Goal: Task Accomplishment & Management: Use online tool/utility

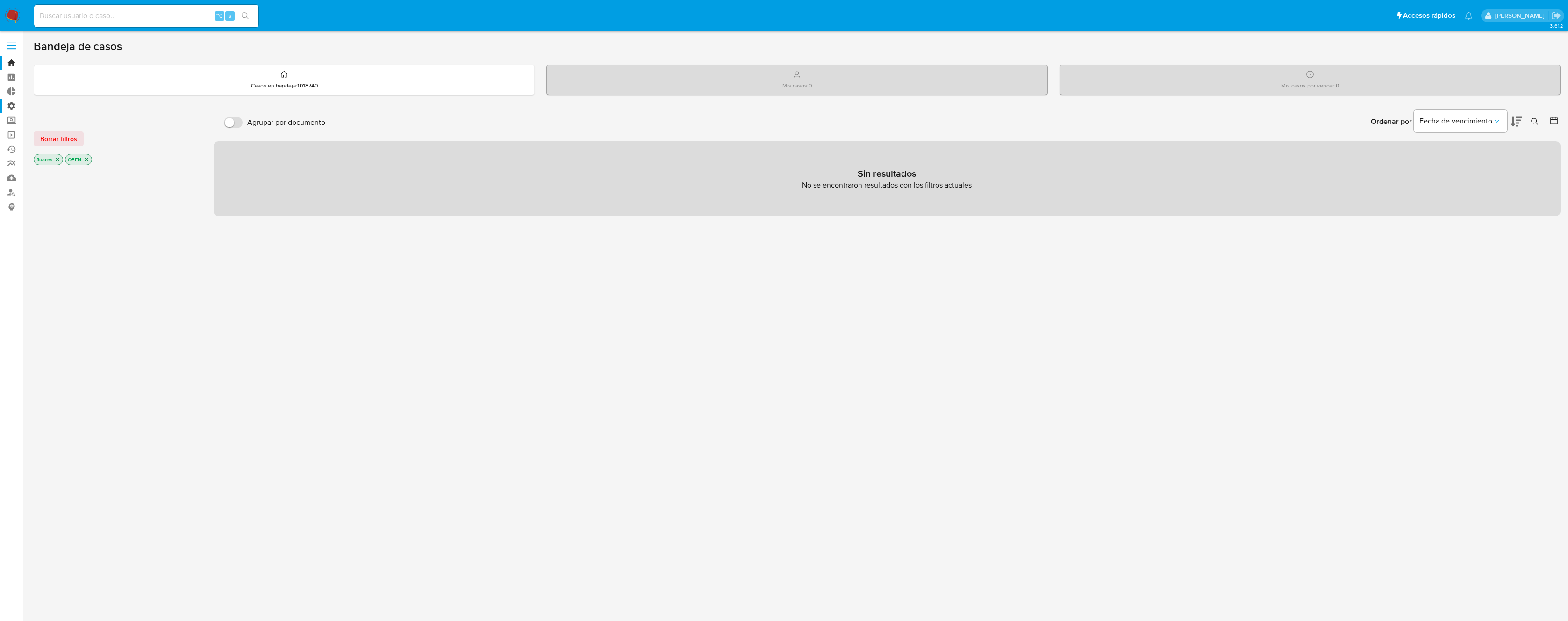
click at [14, 108] on label "Administración" at bounding box center [56, 106] width 111 height 14
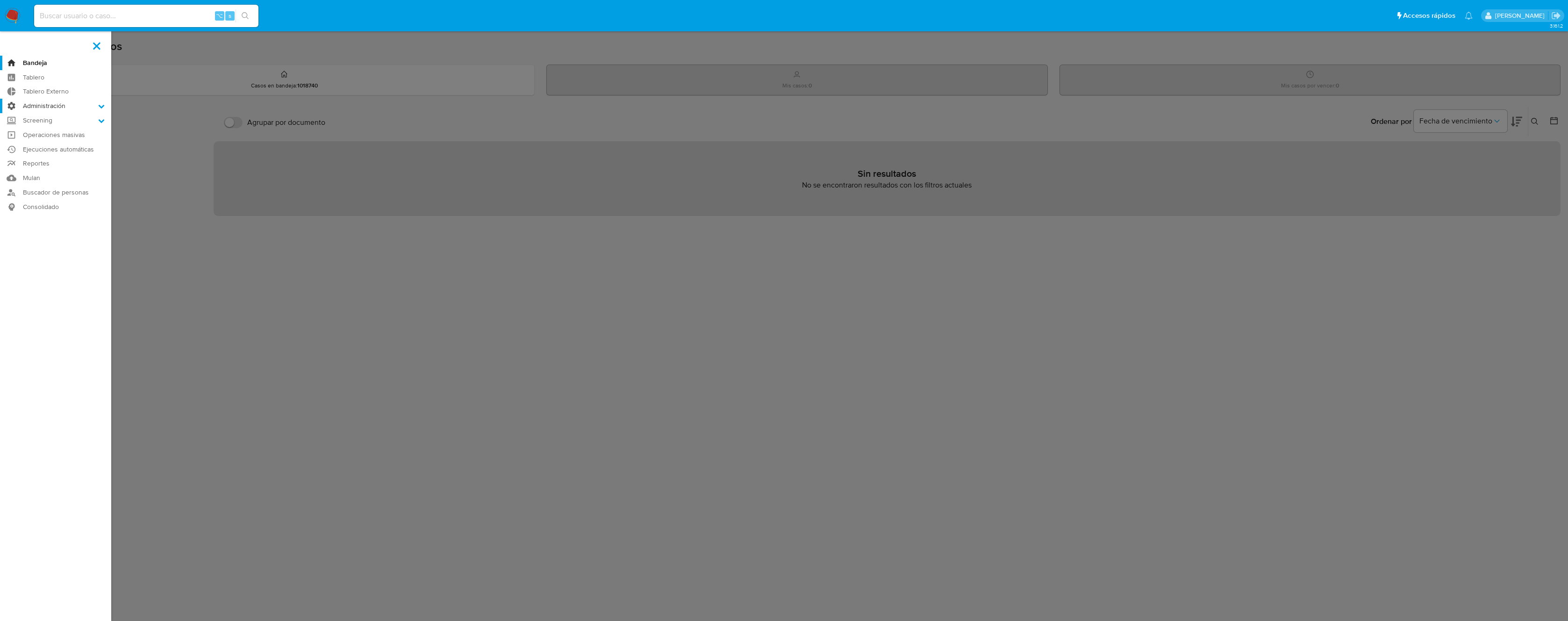
click at [0, 0] on input "Administración" at bounding box center [0, 0] width 0 height 0
click at [39, 119] on link "Reglas" at bounding box center [56, 119] width 111 height 12
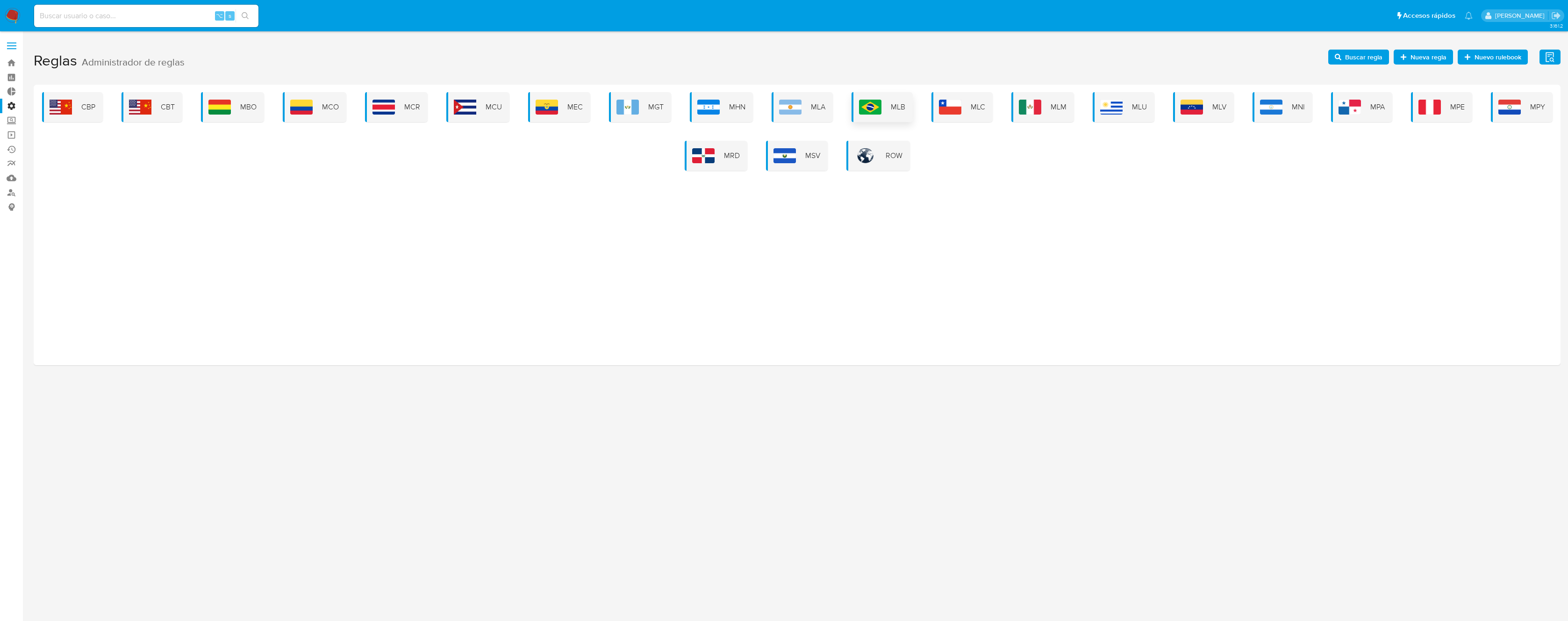
click at [878, 104] on img at bounding box center [870, 107] width 22 height 15
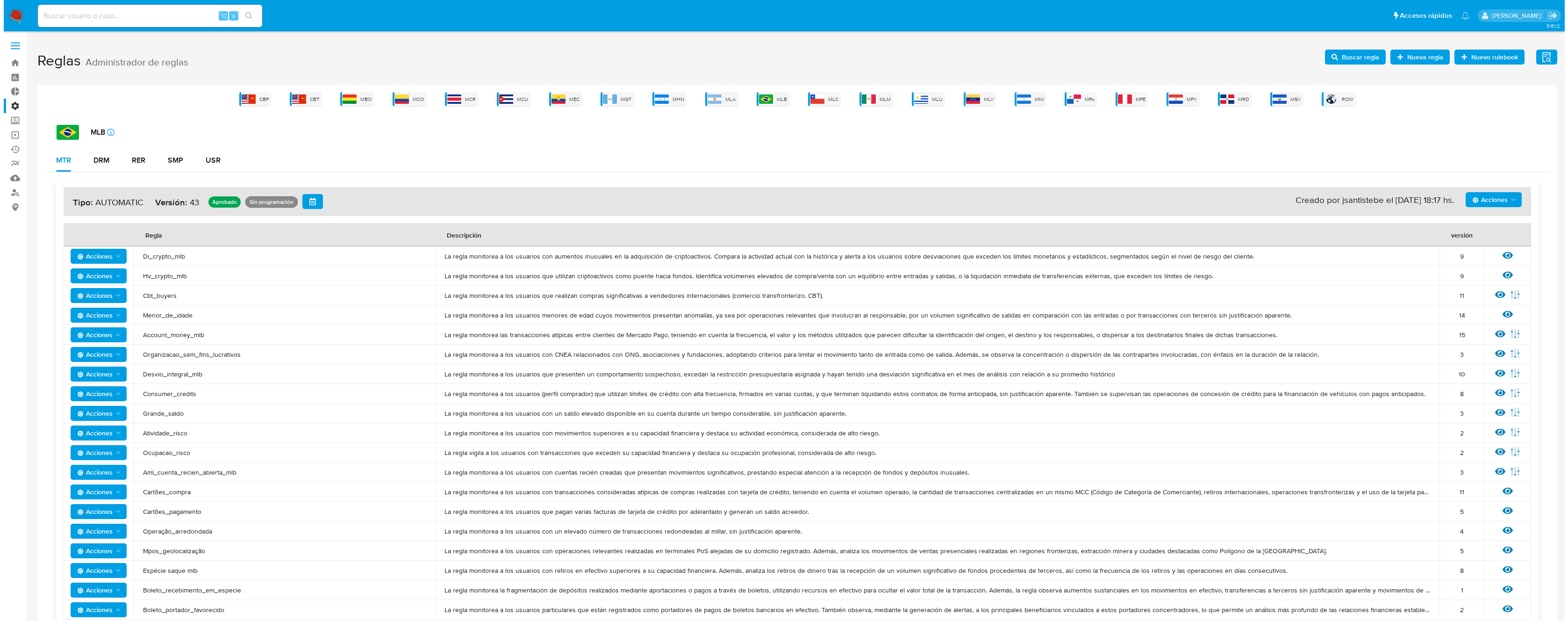
scroll to position [564, 0]
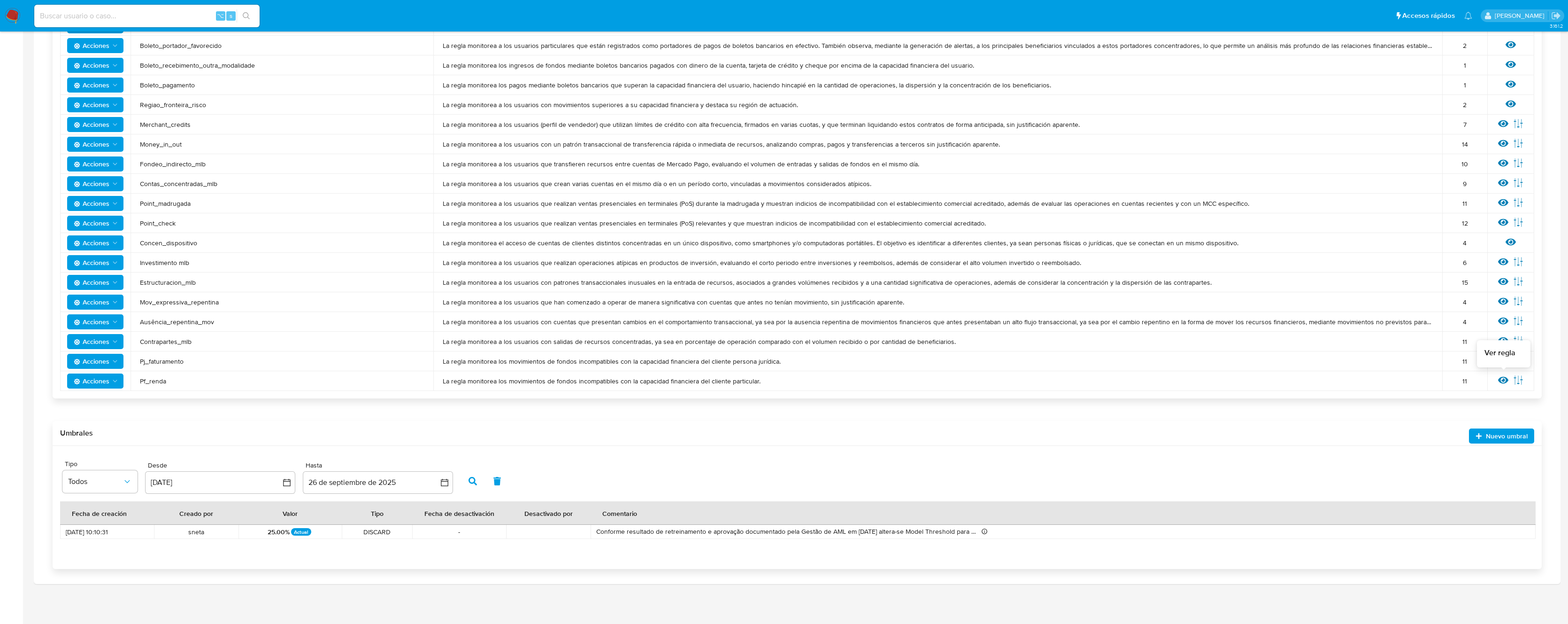
click at [1504, 383] on icon at bounding box center [1503, 380] width 11 height 7
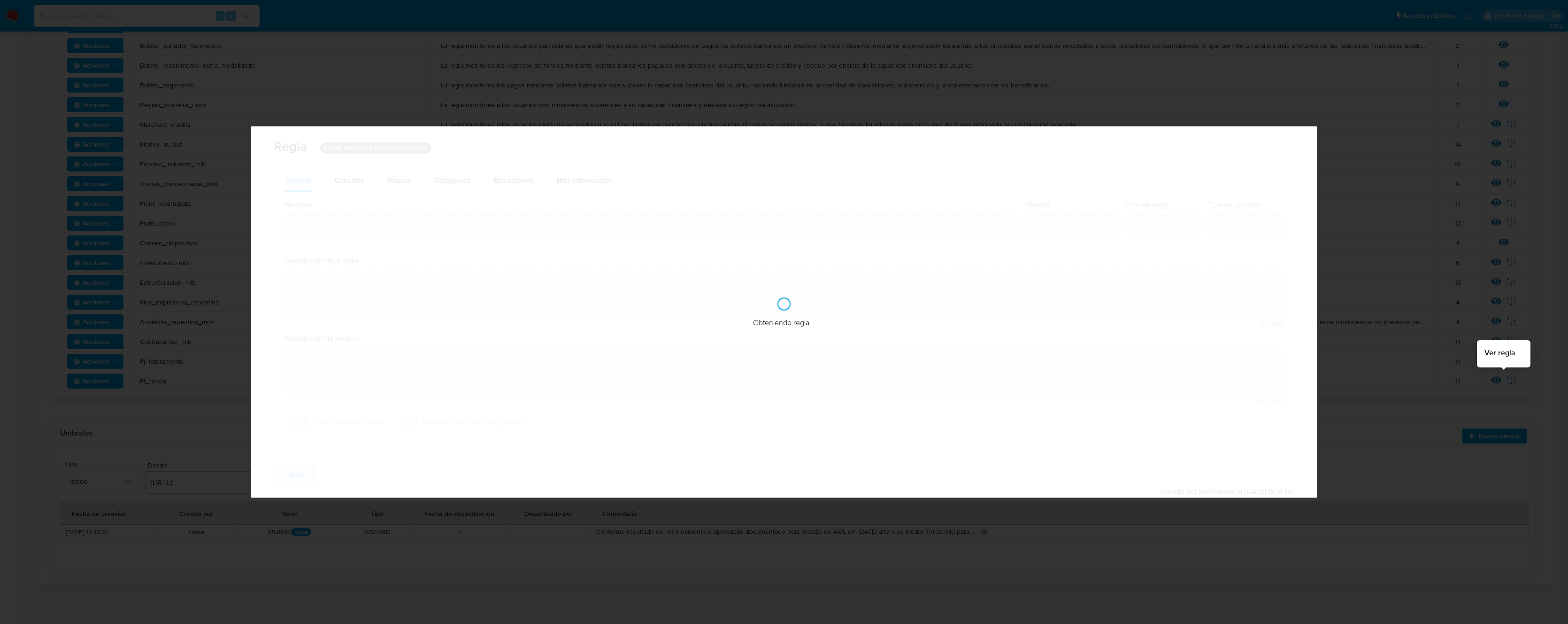
type input "Pf_renda"
type textarea "La regla monitorea los movimientos de fondos incompatibles con la capacidad fin…"
checkbox input "true"
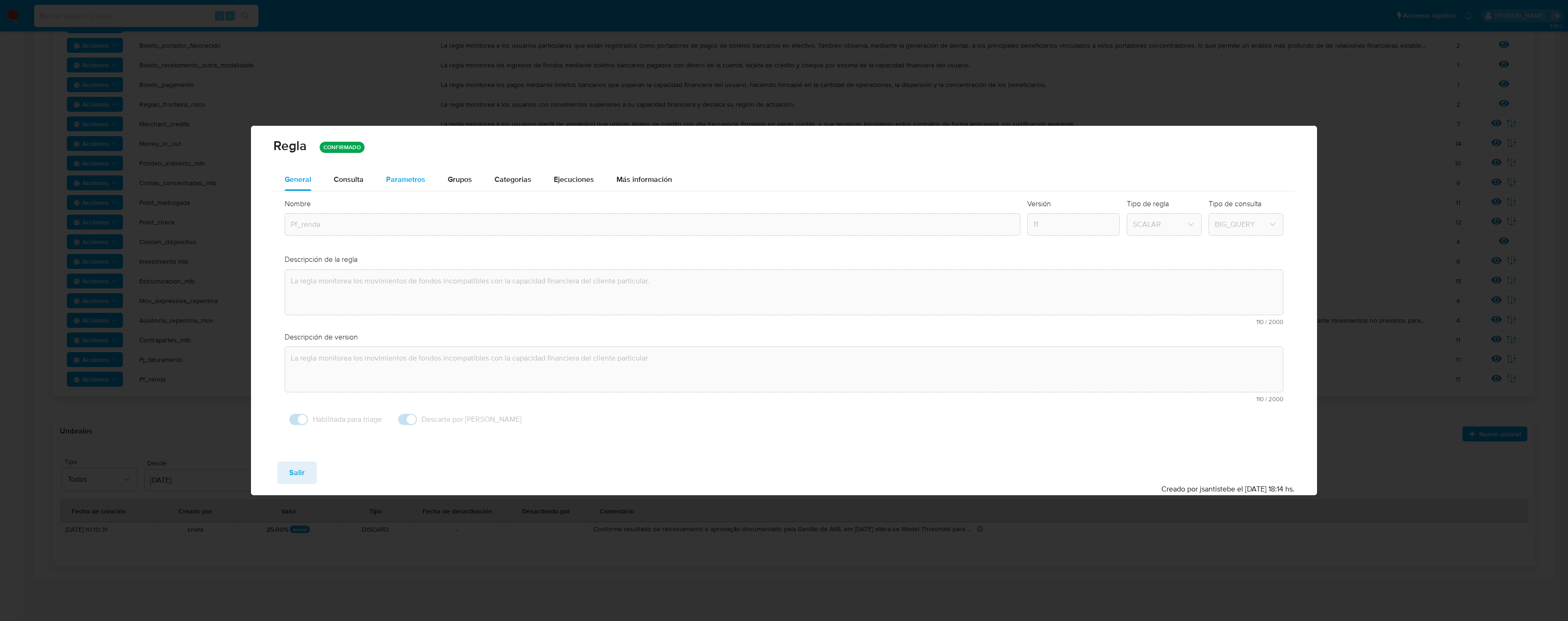
click at [392, 178] on span "Parametros" at bounding box center [406, 179] width 39 height 10
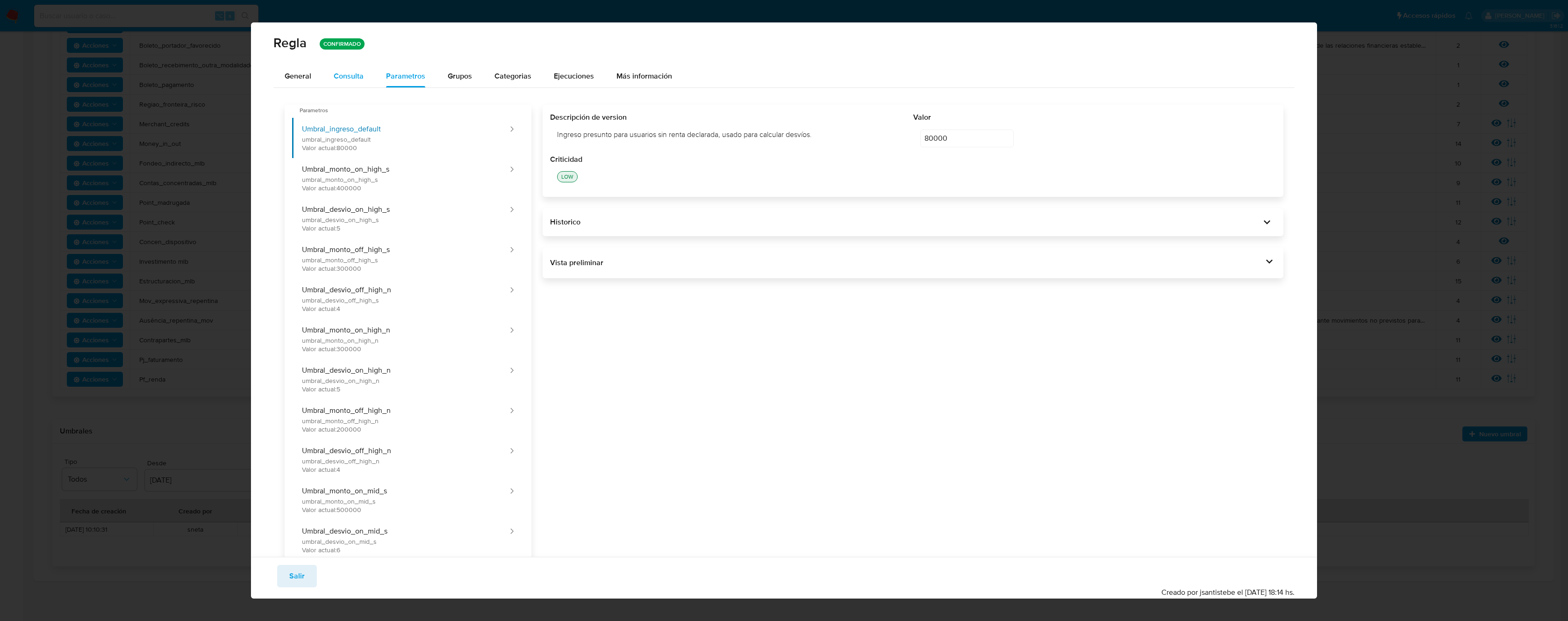
click at [355, 79] on span "Consulta" at bounding box center [349, 76] width 30 height 10
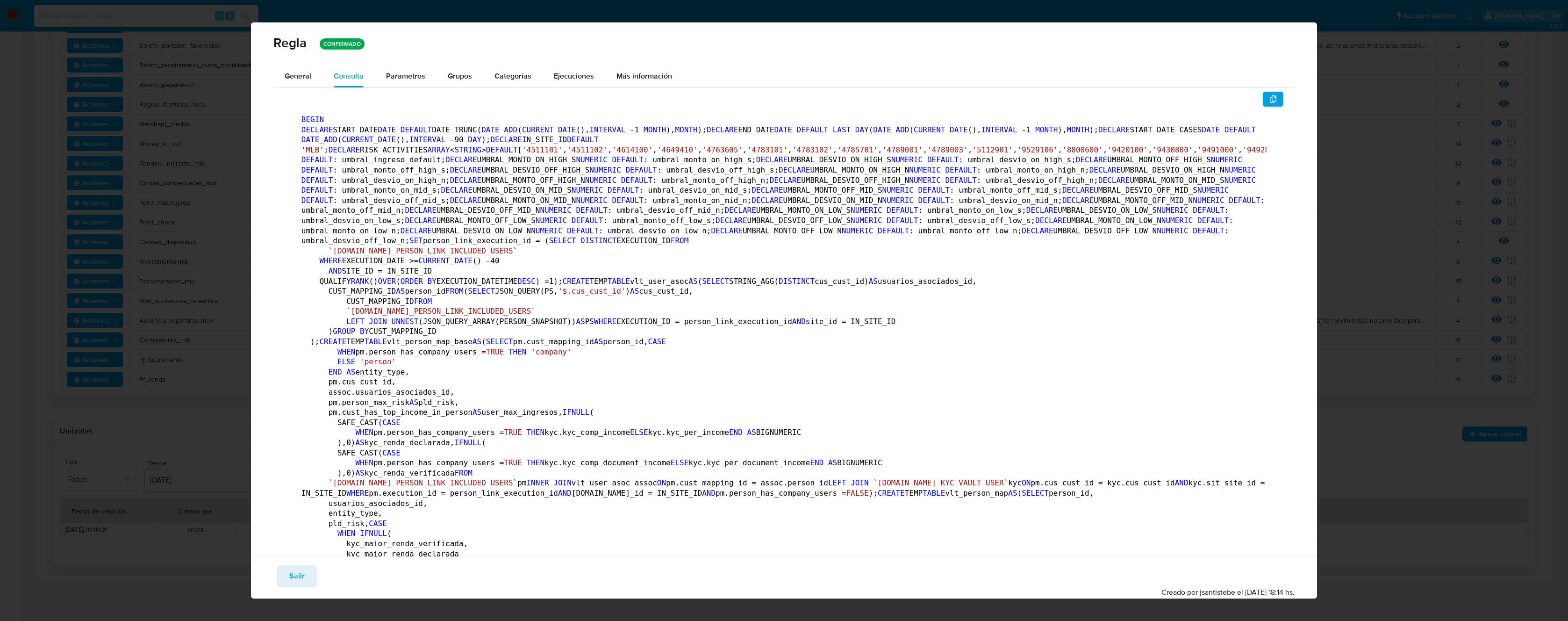
scroll to position [443, 0]
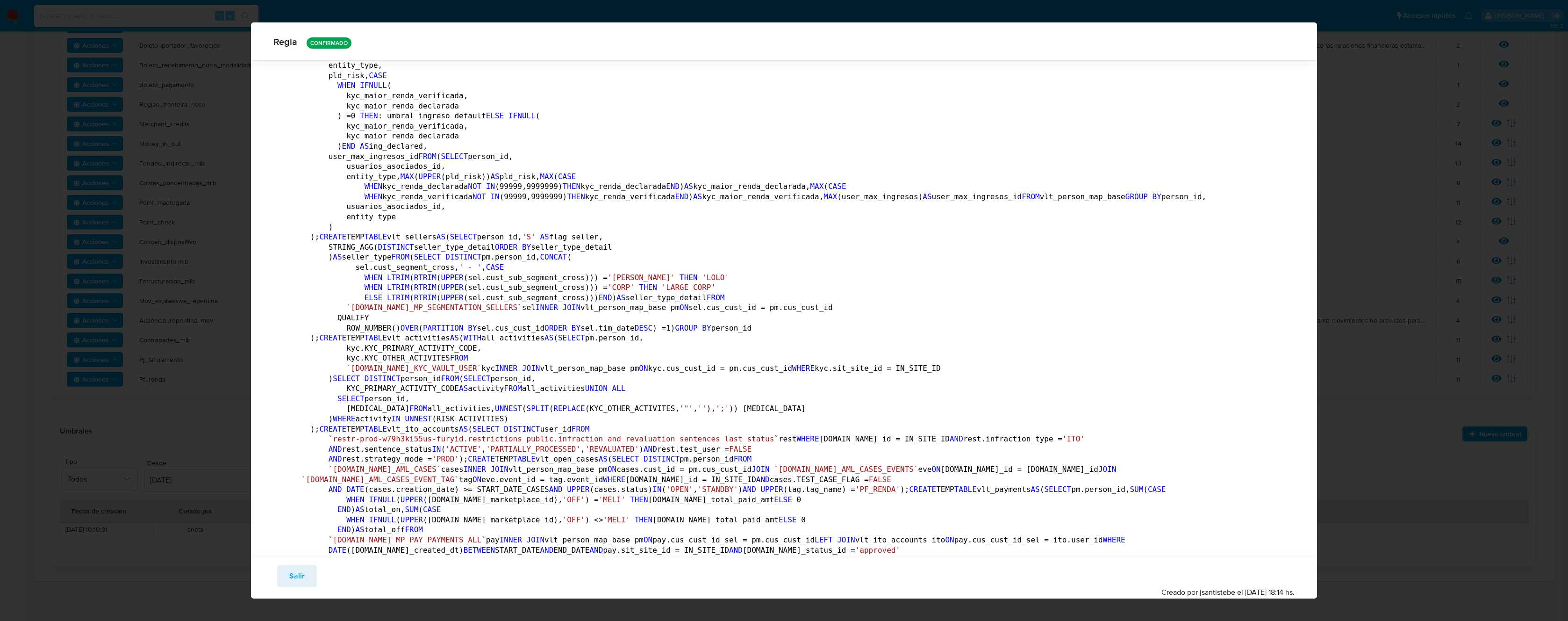
click at [580, 192] on code "BEGIN DECLARE START_DATE DATE DEFAULT DATE_TRUNC( DATE_ADD ( CURRENT_DATE (), I…" at bounding box center [1233, 532] width 1864 height 1730
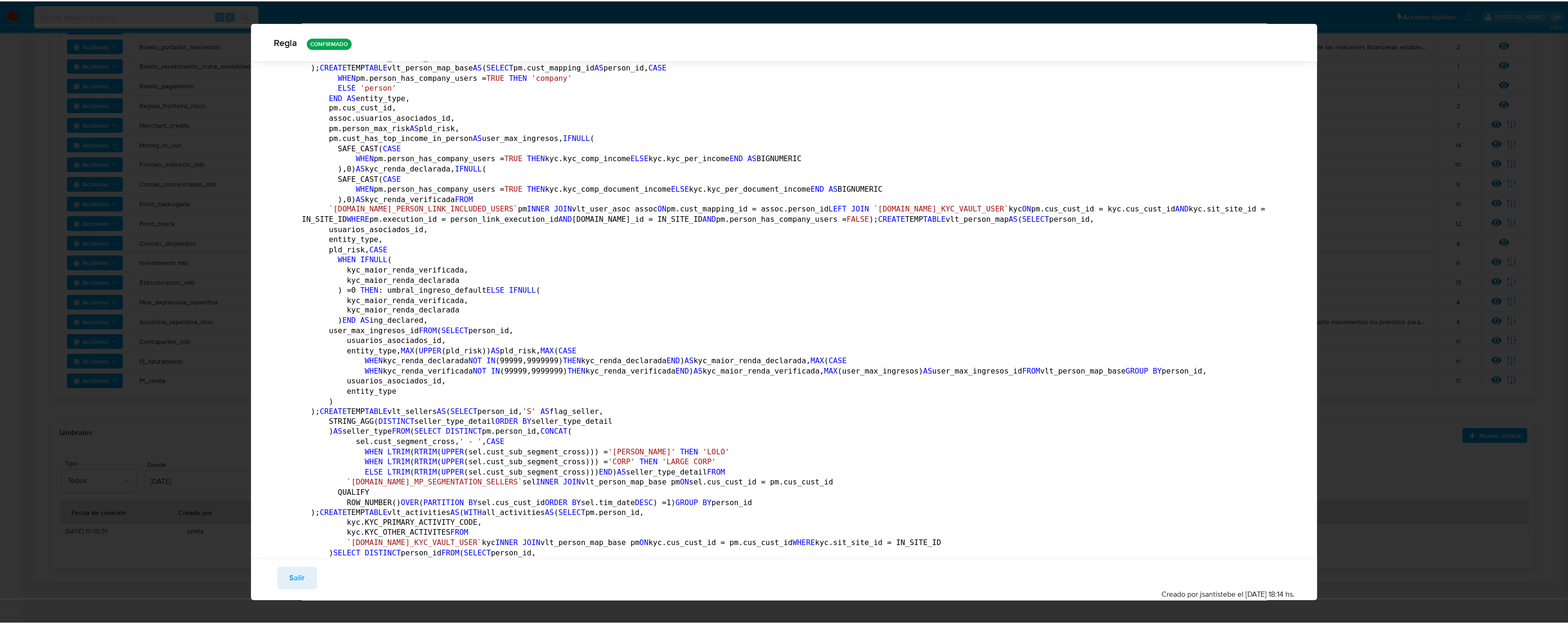
scroll to position [0, 0]
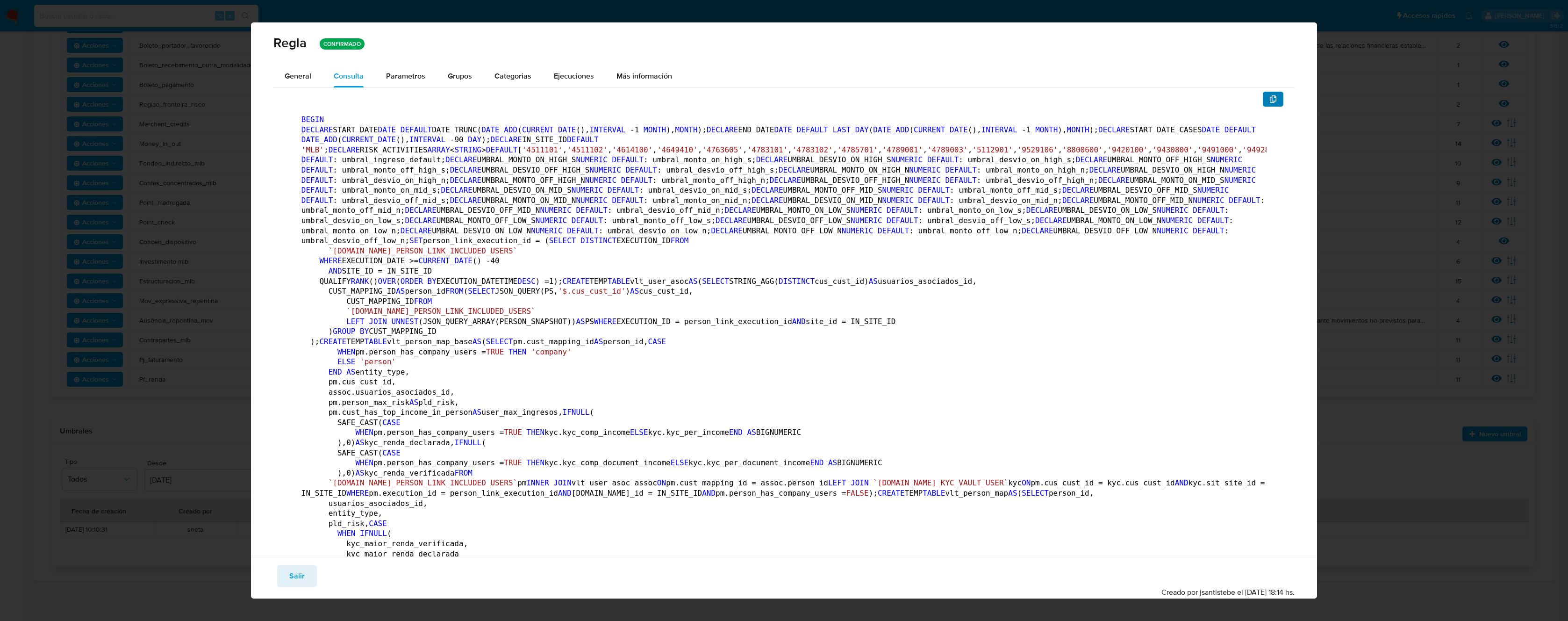
click at [1269, 98] on icon "button" at bounding box center [1273, 99] width 7 height 7
click at [298, 73] on span "General" at bounding box center [298, 76] width 27 height 10
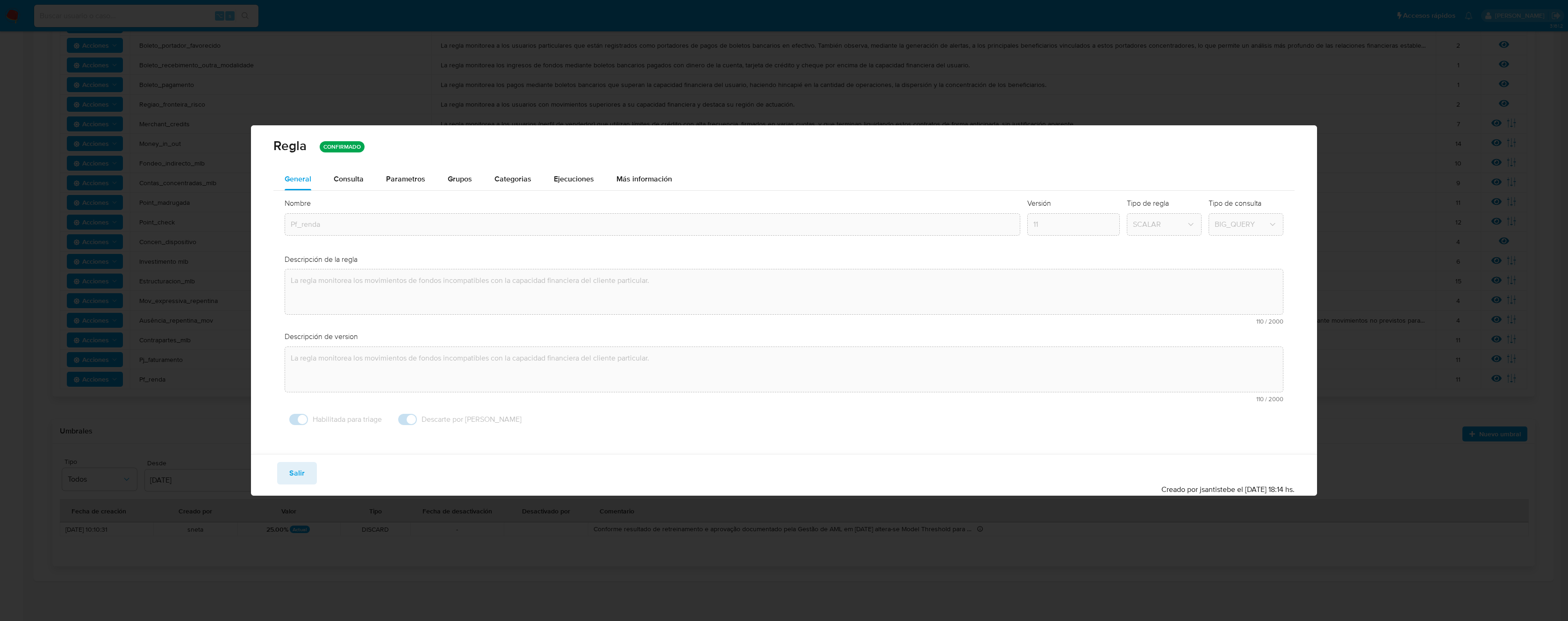
click at [301, 476] on span "Salir" at bounding box center [297, 473] width 16 height 20
type input "1"
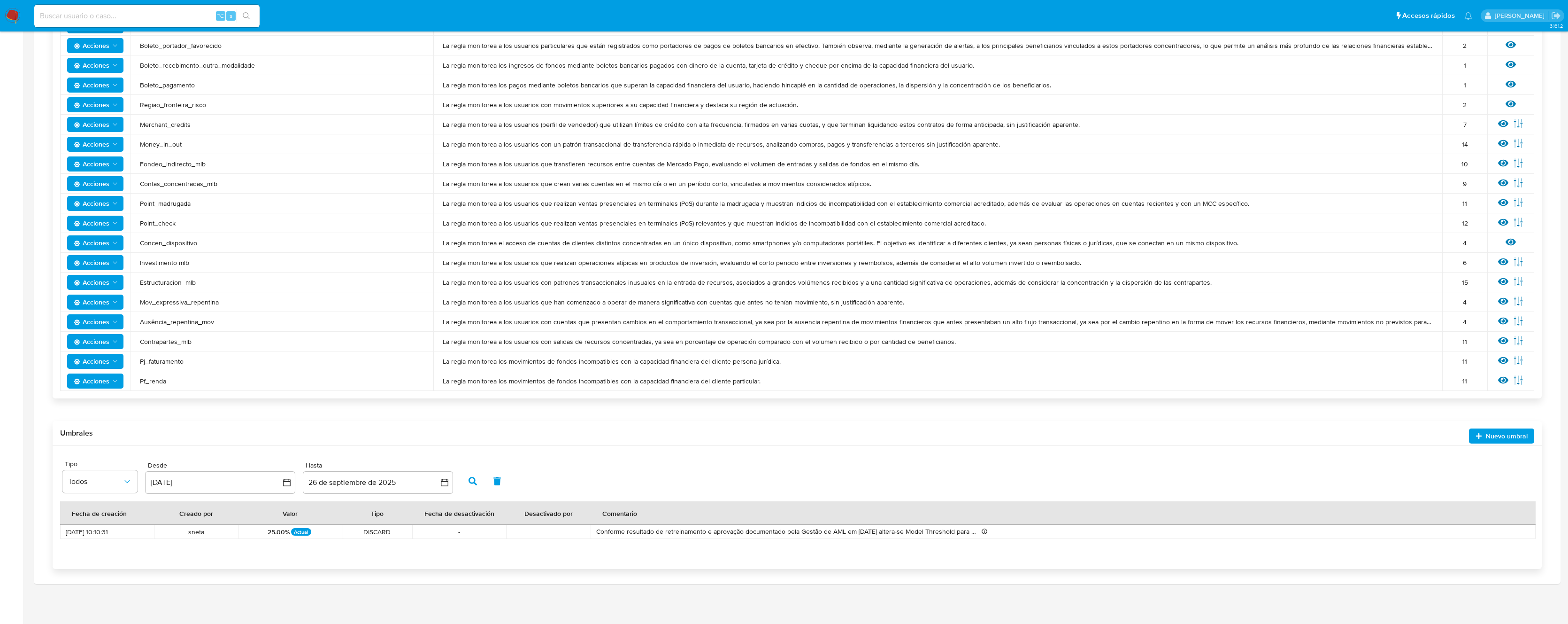
click at [147, 385] on span "Pf_renda" at bounding box center [282, 380] width 284 height 9
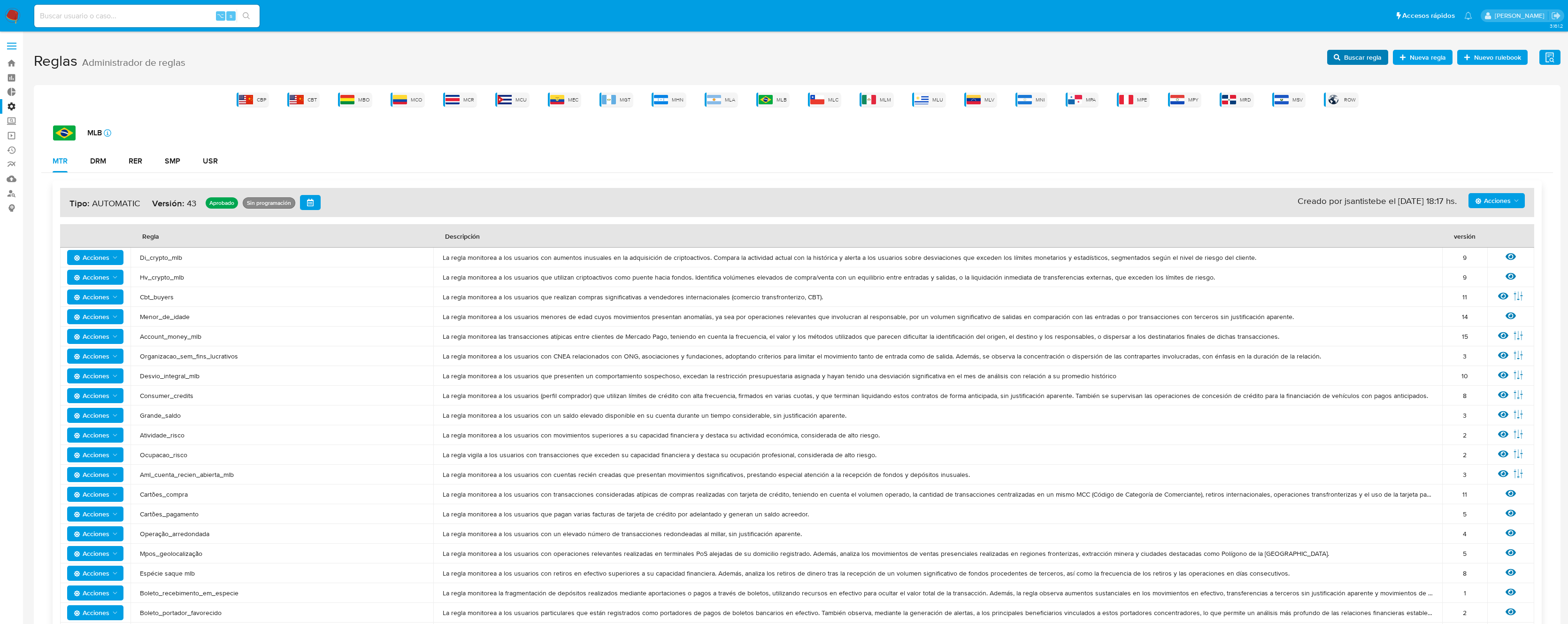
click at [1373, 63] on span "Buscar regla" at bounding box center [1362, 57] width 37 height 15
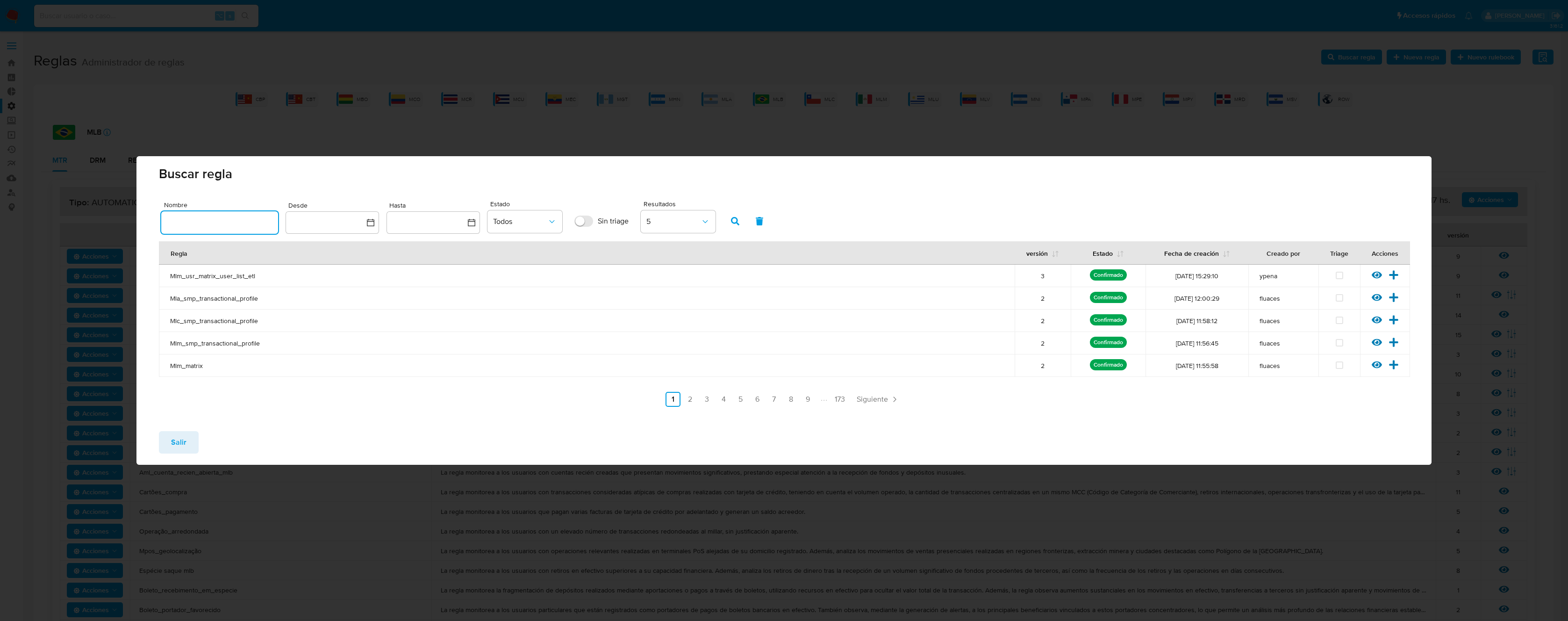
click at [233, 223] on input "text" at bounding box center [219, 222] width 117 height 12
type input "Pf_renda"
click at [736, 221] on icon "button" at bounding box center [735, 221] width 9 height 9
click at [190, 440] on button "Salir" at bounding box center [179, 442] width 40 height 22
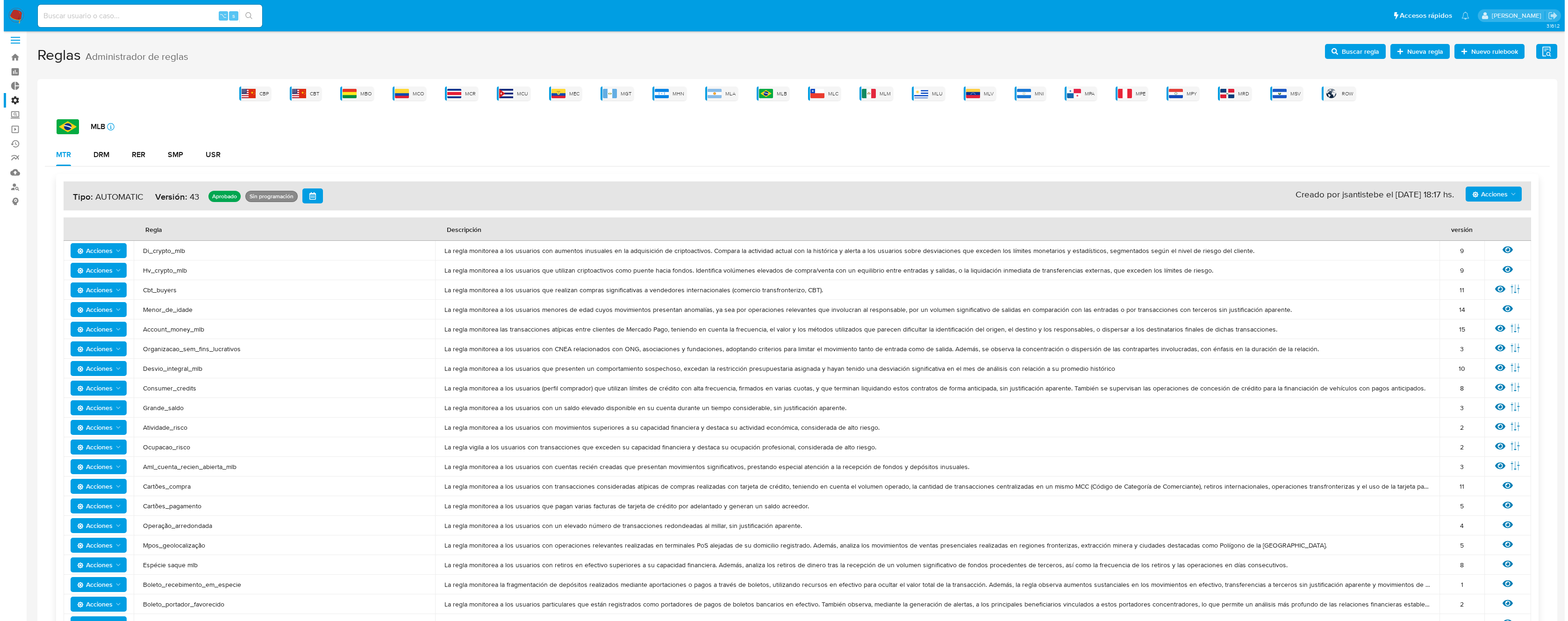
scroll to position [564, 0]
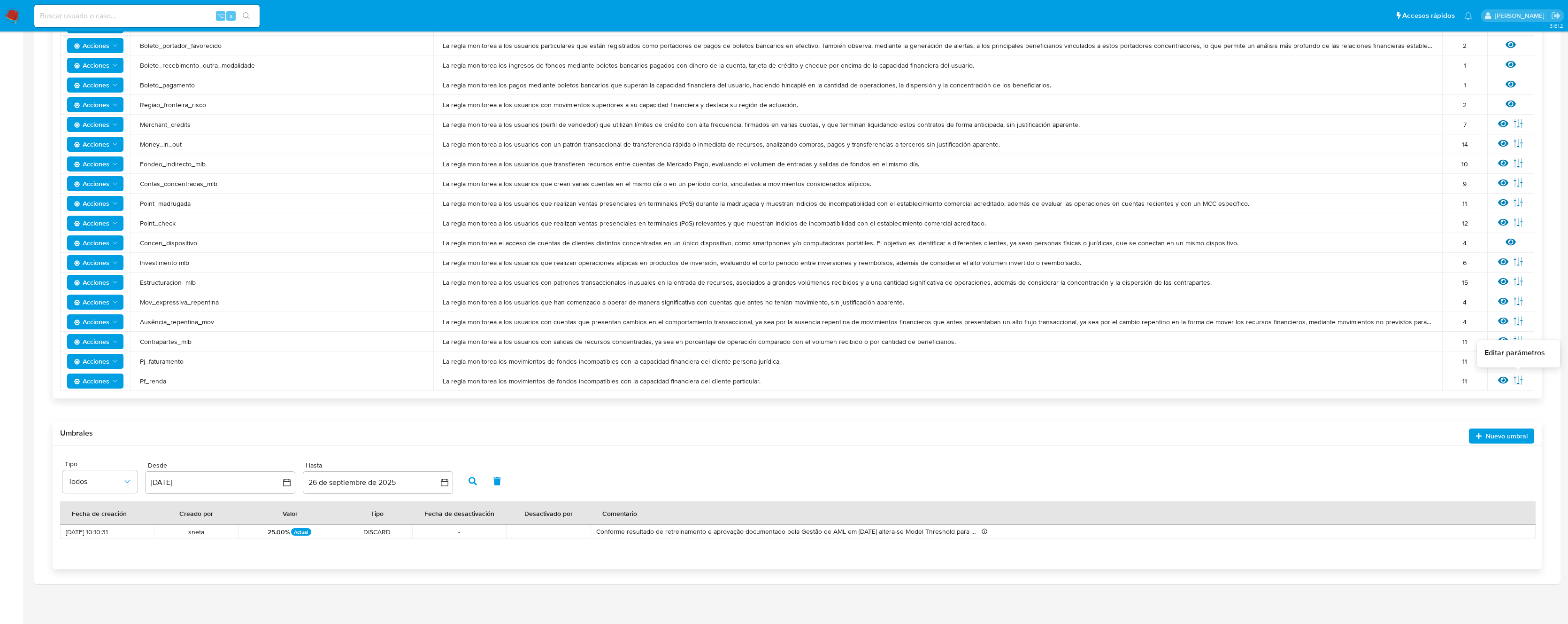
click at [1519, 380] on icon at bounding box center [1518, 380] width 11 height 11
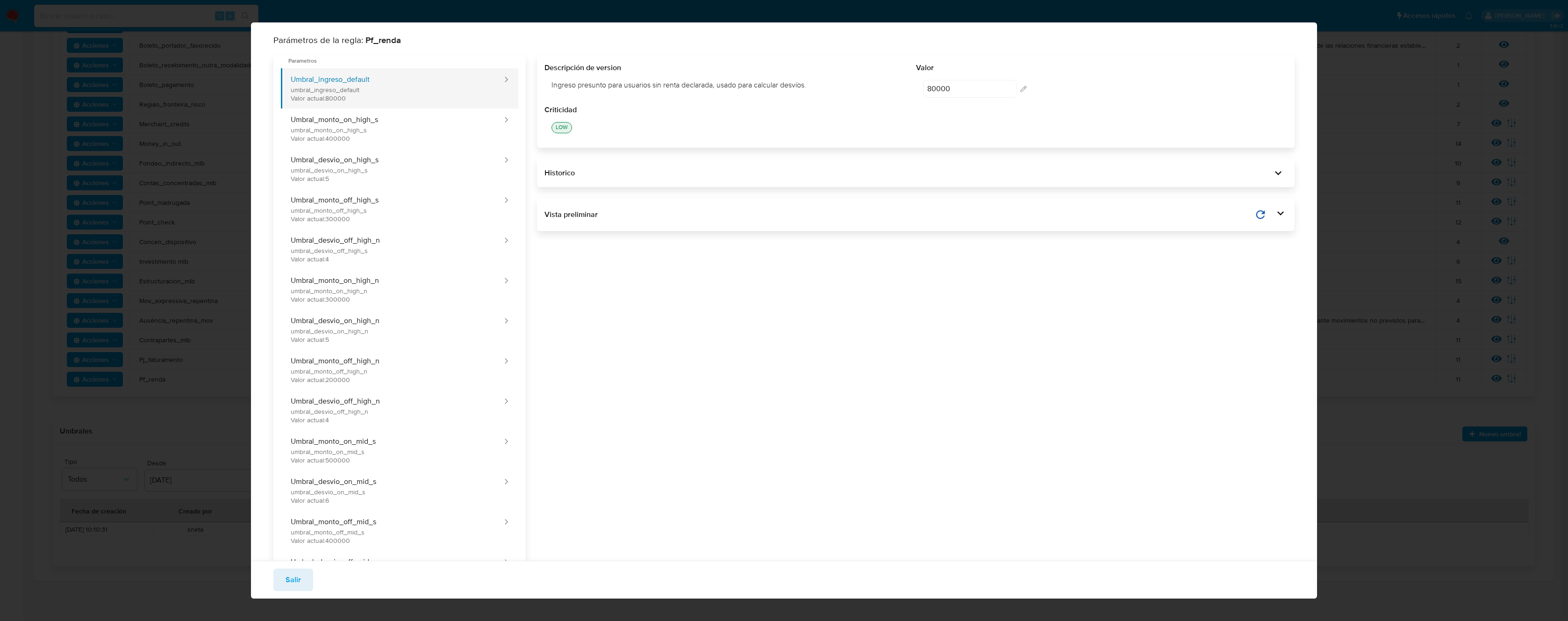
click at [365, 87] on button "Umbral_ingreso_default umbral_ingreso_default Valor actual: 80000" at bounding box center [392, 88] width 223 height 40
drag, startPoint x: 826, startPoint y: 84, endPoint x: 548, endPoint y: 87, distance: 278.0
click at [548, 87] on div "Ingreso presunto para usuarios sin renta declarada, usado para calcular desvíos." at bounding box center [730, 85] width 371 height 24
